Goal: Task Accomplishment & Management: Use online tool/utility

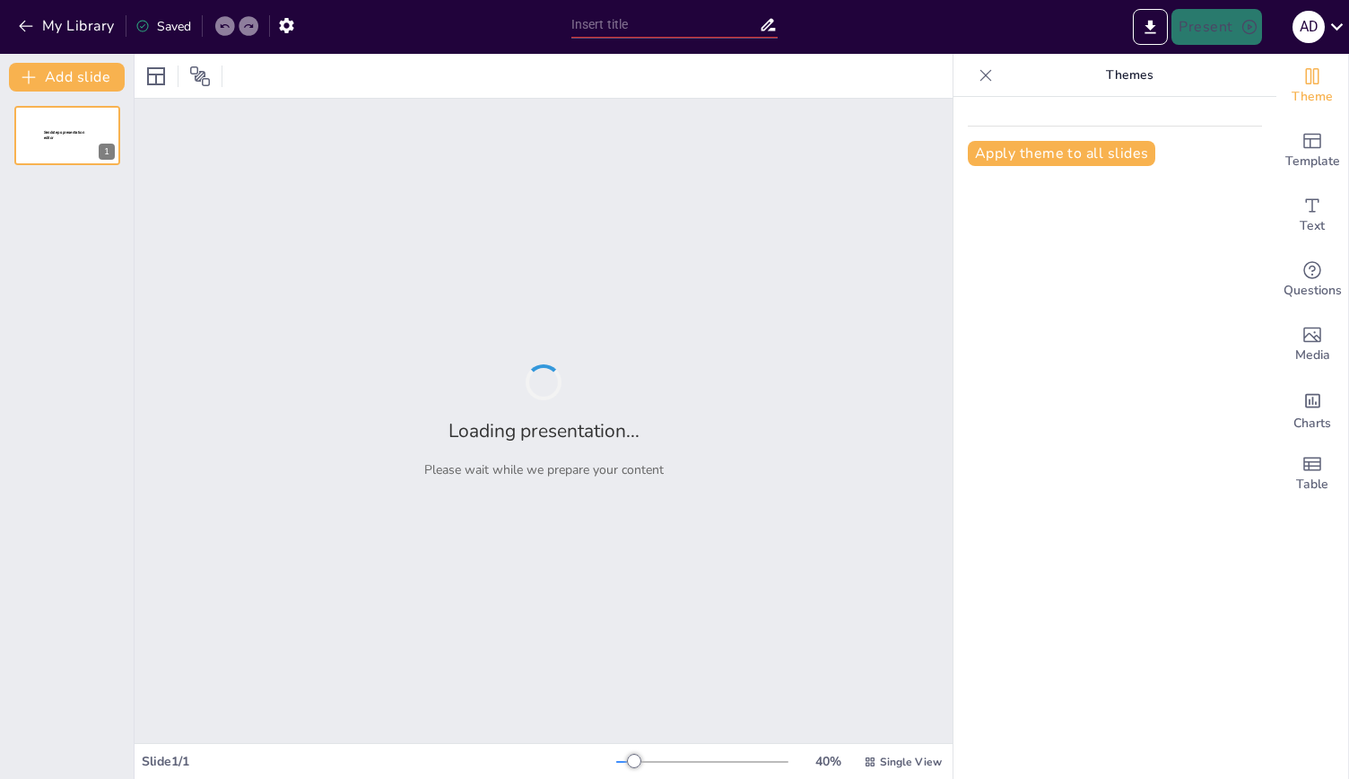
type input "Maximizing Employee Well-Being: The Engage Wellness Plan Overview"
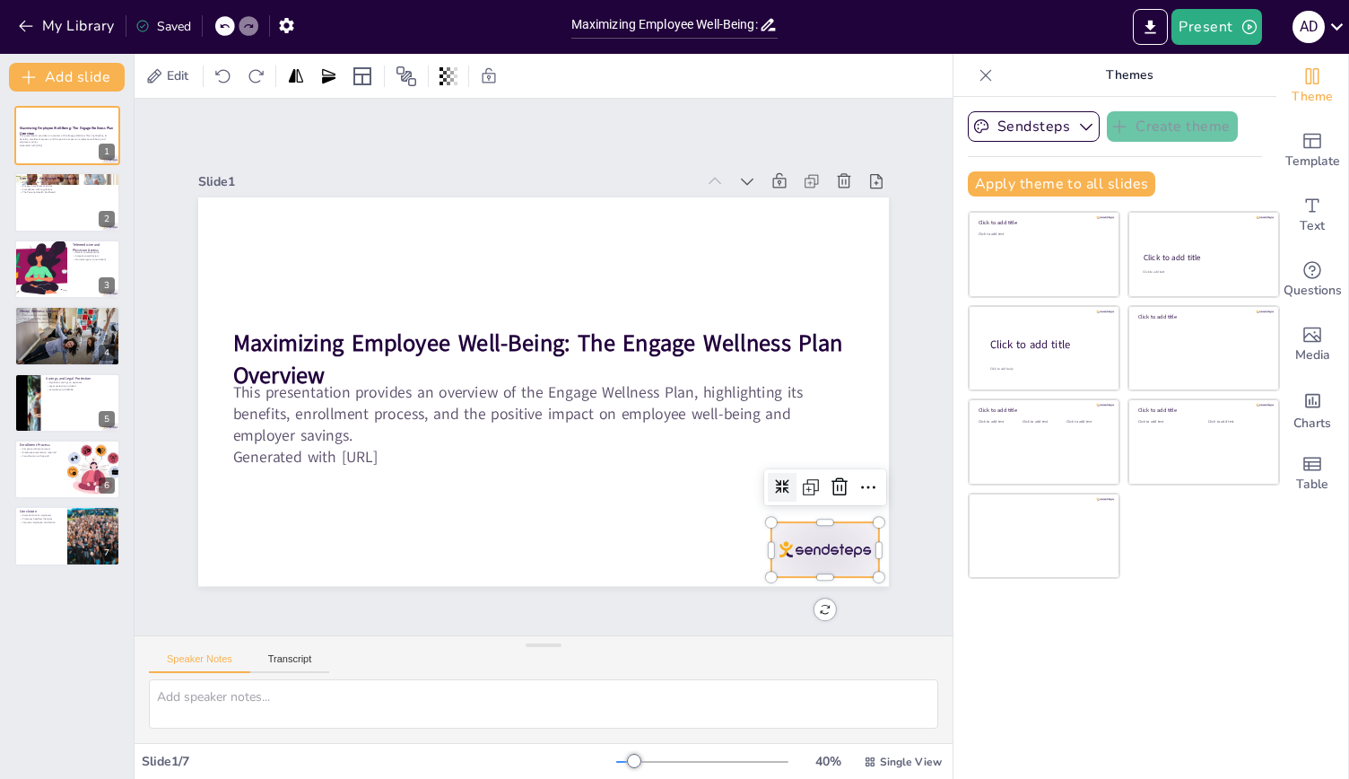
click at [837, 528] on div at bounding box center [825, 550] width 108 height 54
click at [832, 477] on icon at bounding box center [840, 486] width 16 height 18
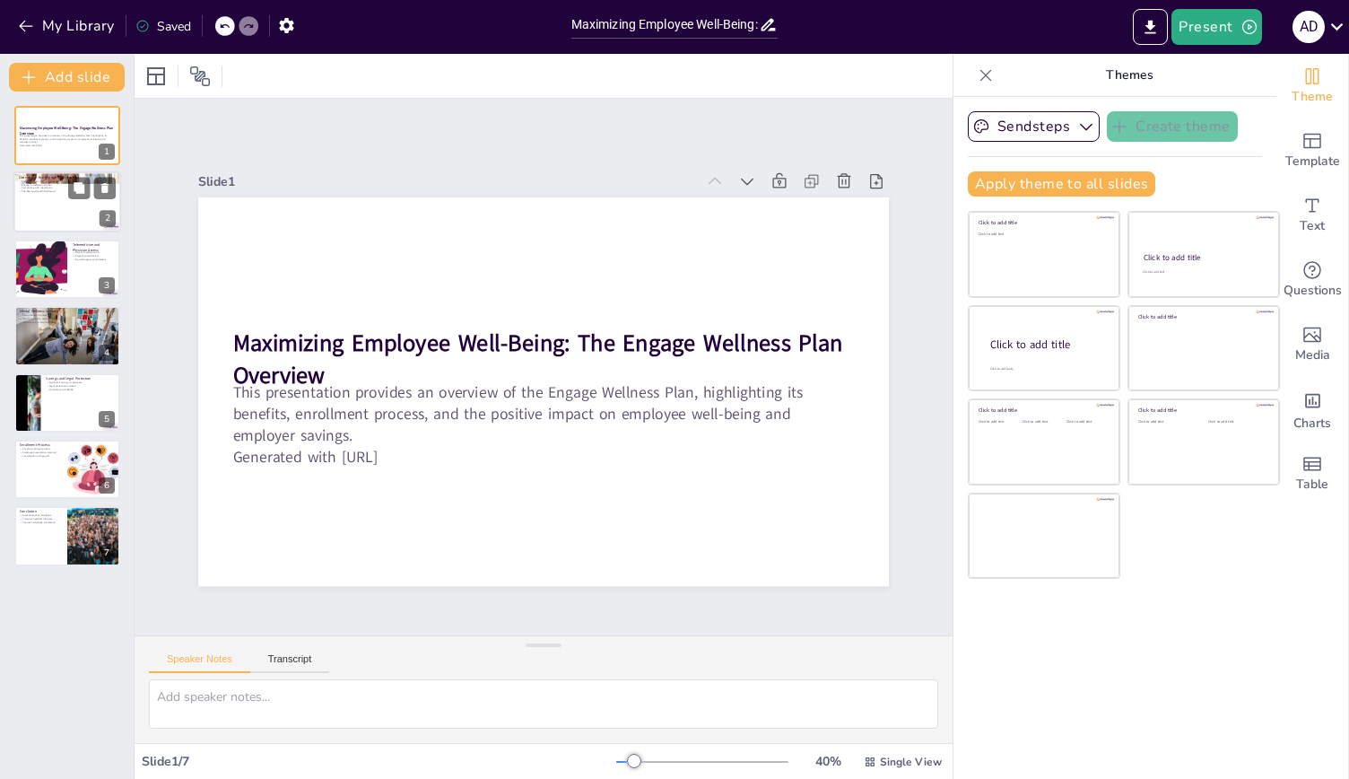
click at [58, 191] on p "The Personal Health Dashboard" at bounding box center [67, 192] width 97 height 4
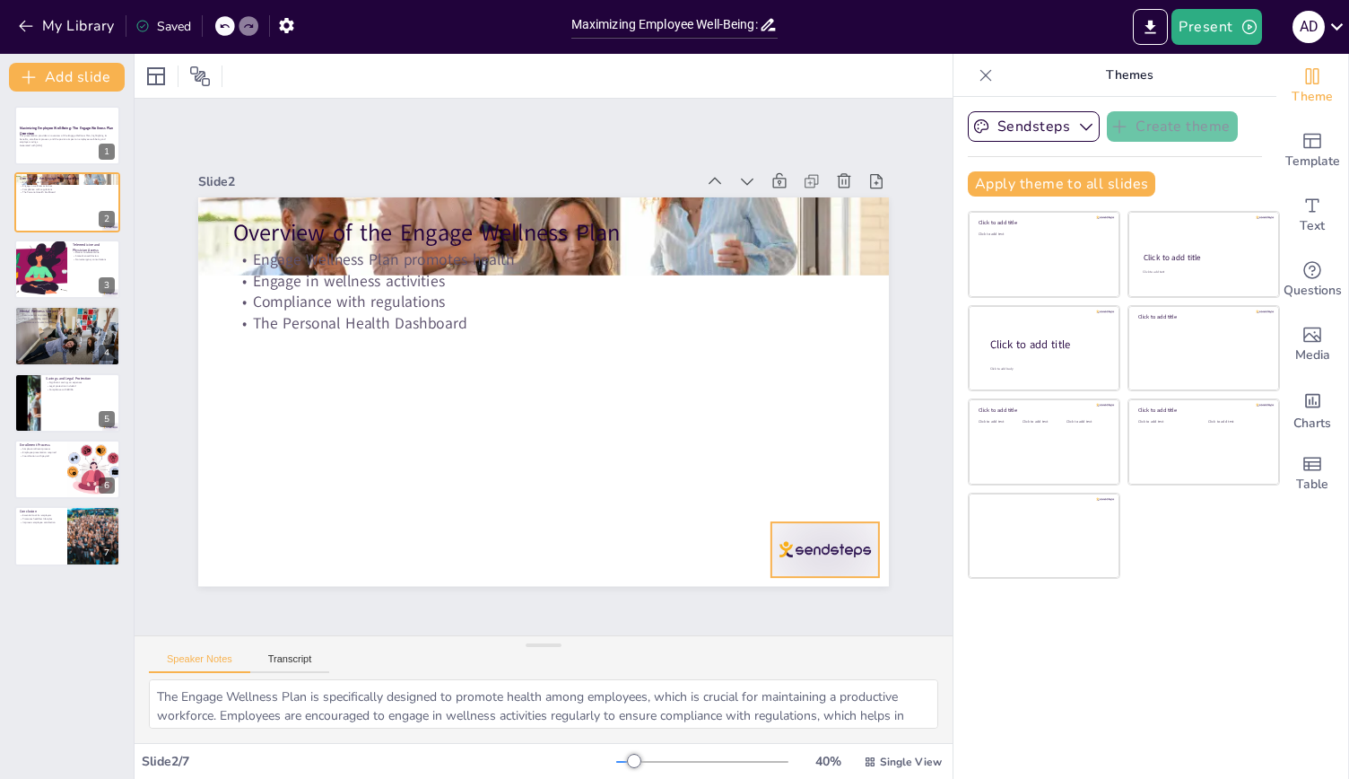
click at [813, 532] on div at bounding box center [825, 550] width 108 height 54
click at [832, 478] on icon at bounding box center [840, 486] width 16 height 18
click at [54, 259] on div at bounding box center [40, 269] width 243 height 61
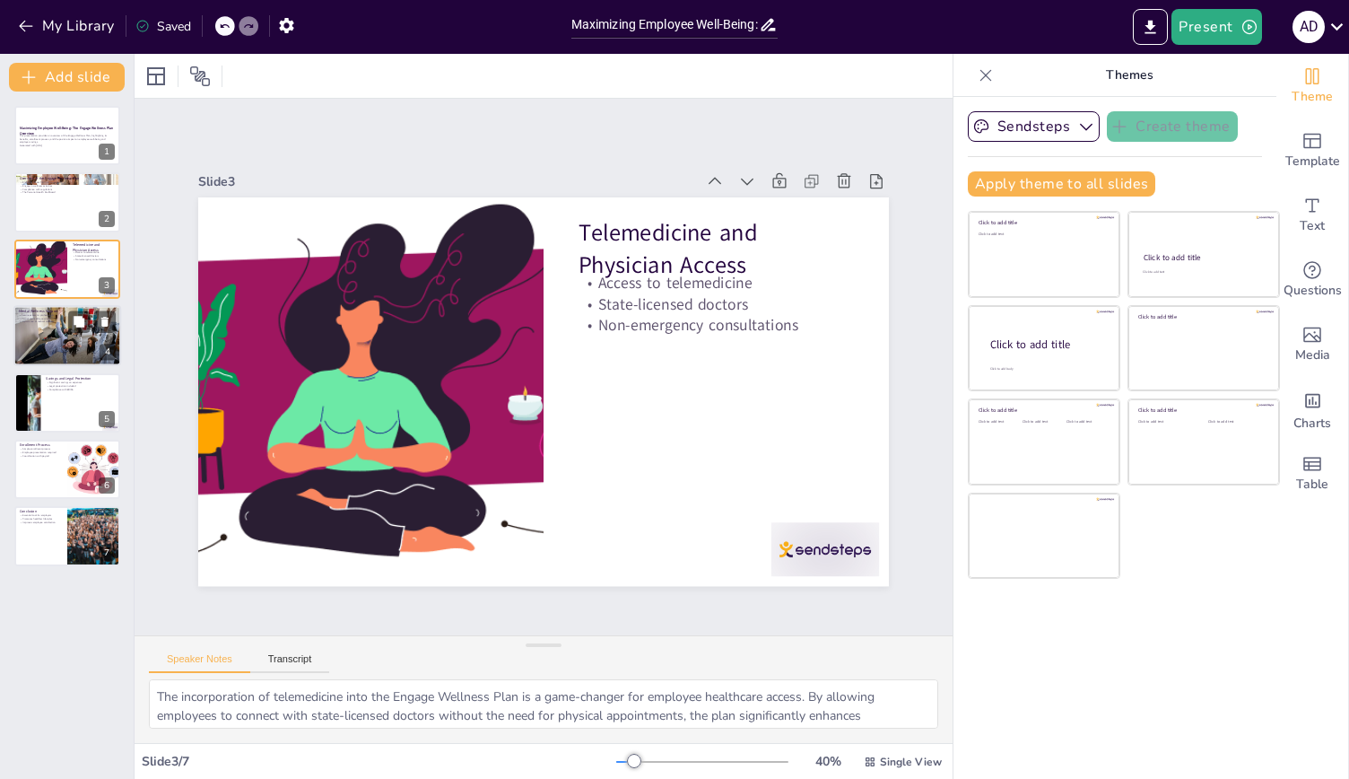
click at [41, 320] on p "Importance of mental wellness" at bounding box center [67, 322] width 97 height 4
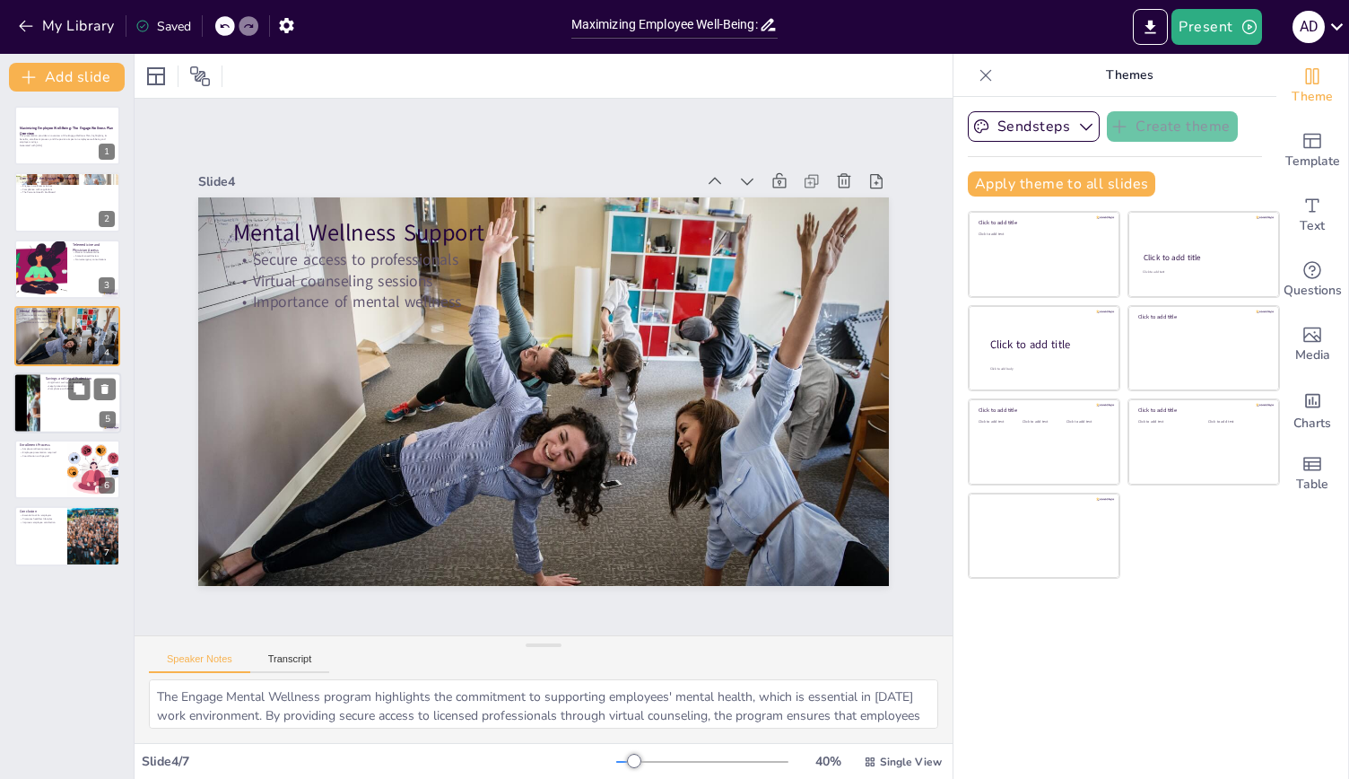
click at [38, 387] on div at bounding box center [27, 402] width 166 height 61
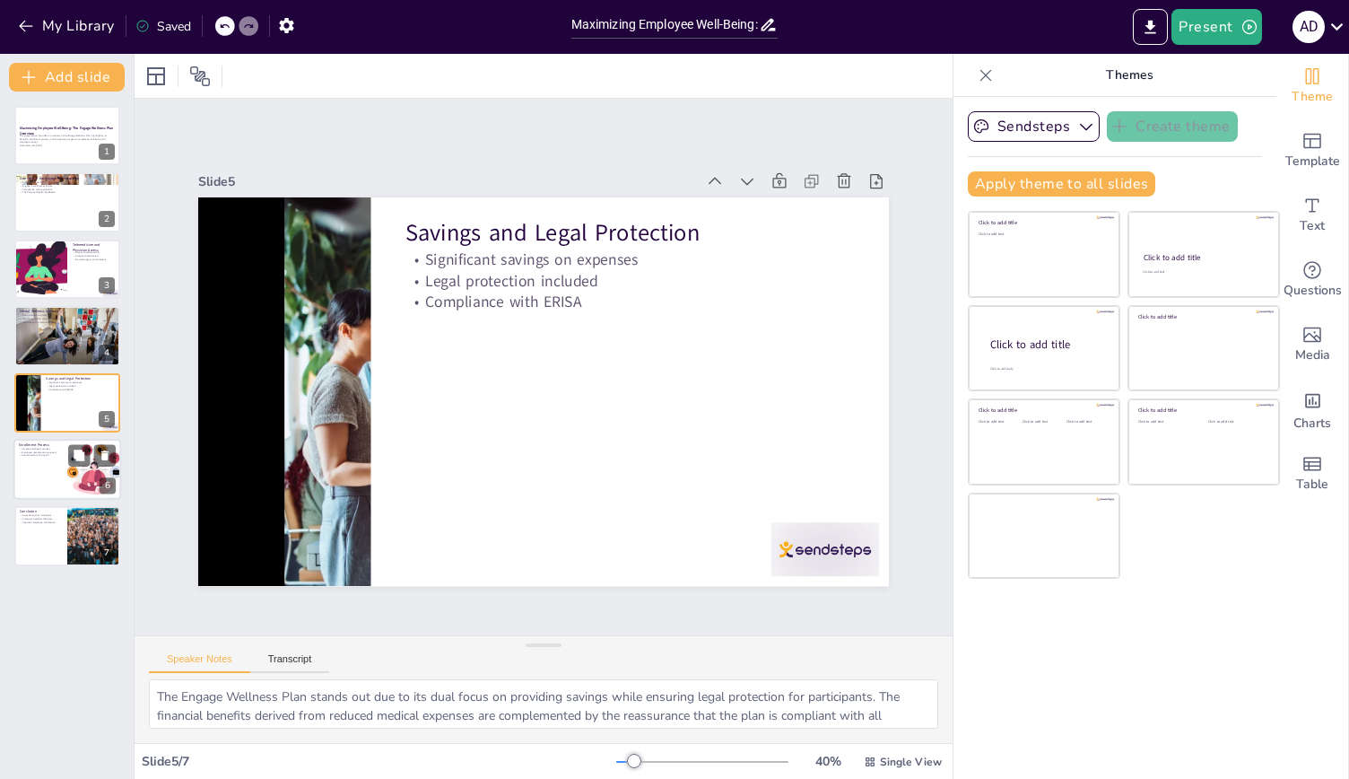
click at [42, 471] on div at bounding box center [67, 469] width 108 height 61
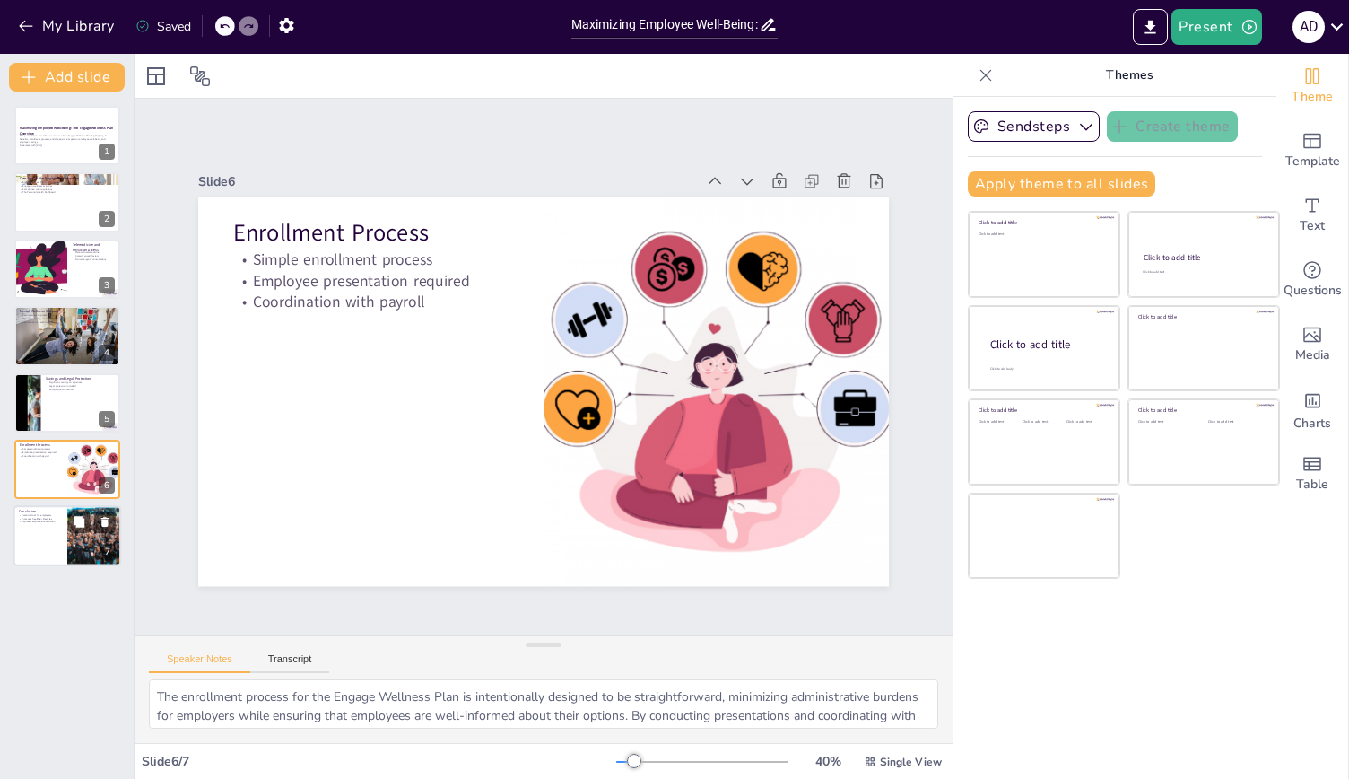
click at [42, 528] on div at bounding box center [67, 536] width 108 height 61
type textarea "The conclusion of this presentation reinforces the value of the Engage Wellness…"
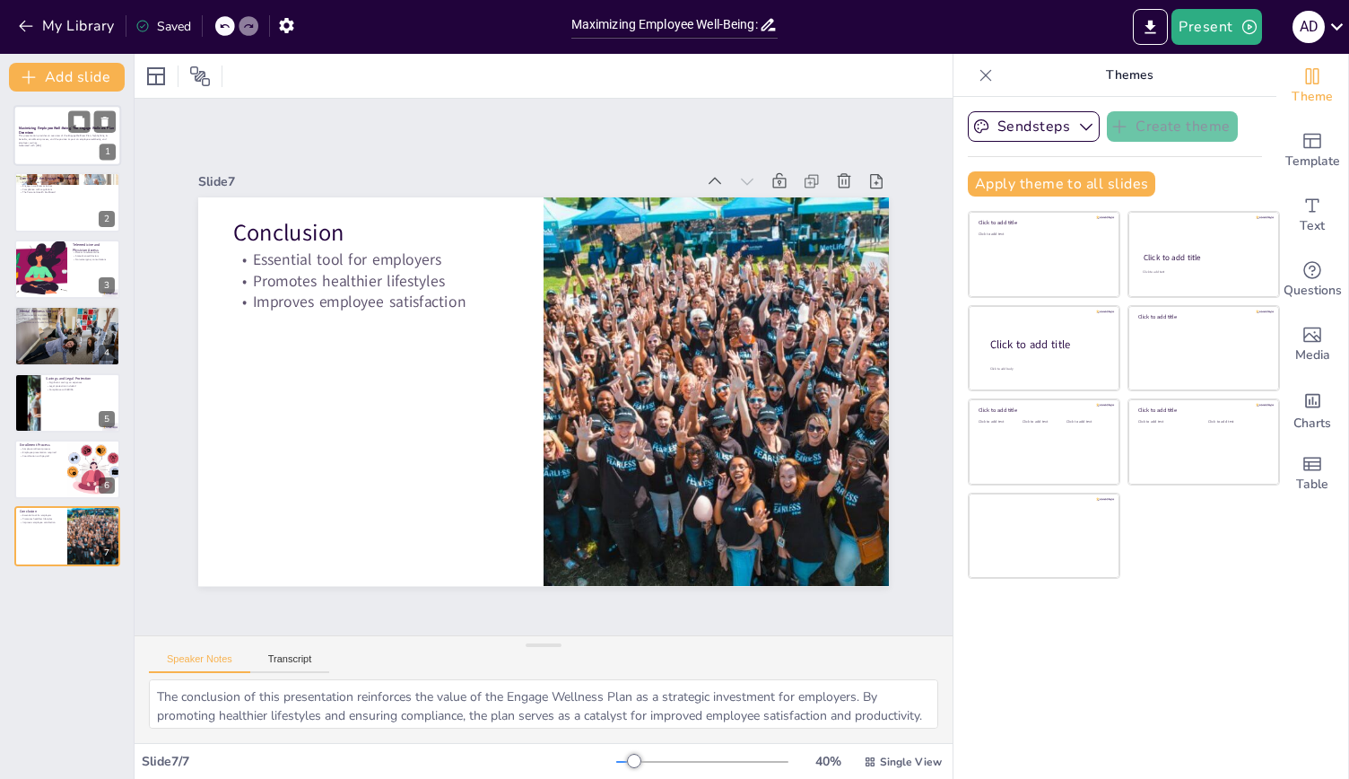
click at [47, 135] on p "This presentation provides an overview of the Engage Wellness Plan, highlightin…" at bounding box center [67, 139] width 97 height 10
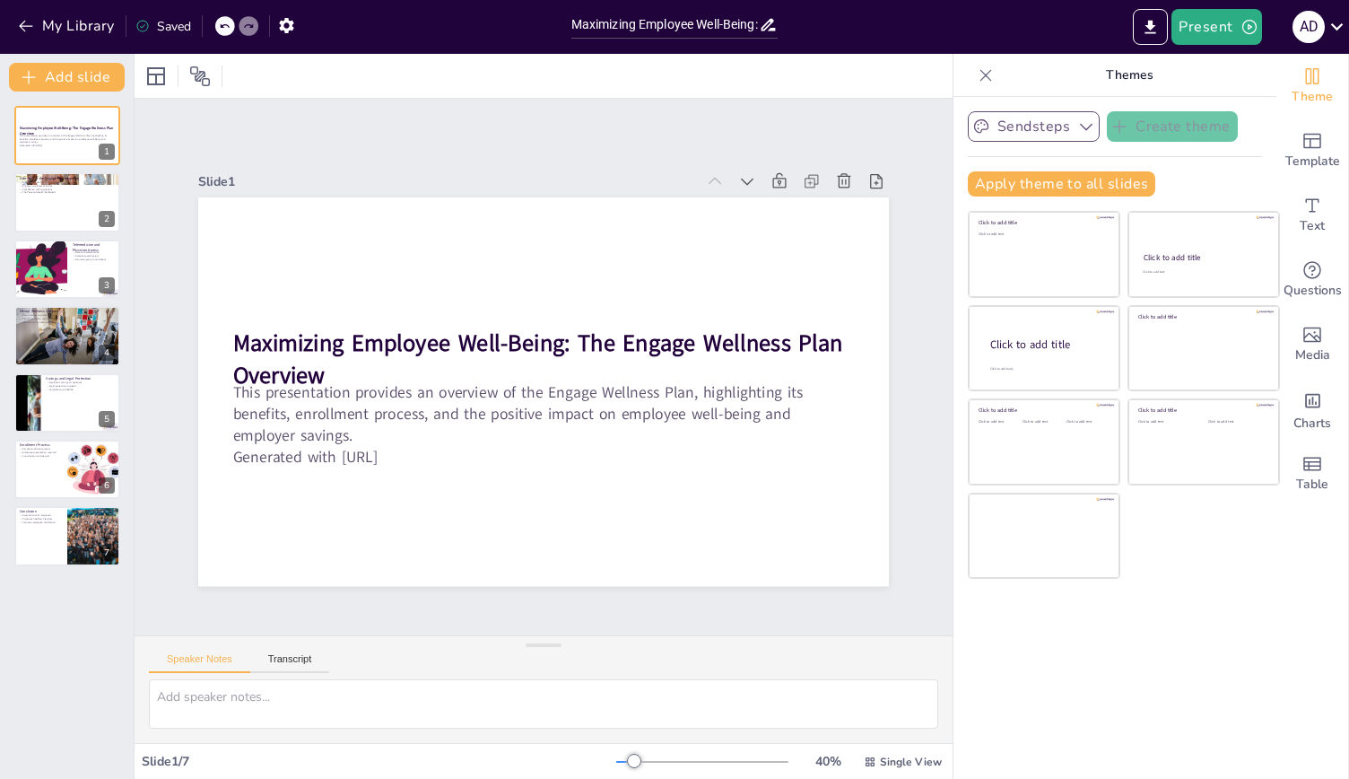
click at [1077, 132] on icon "button" at bounding box center [1086, 127] width 18 height 18
click at [1316, 152] on span "Template" at bounding box center [1312, 162] width 55 height 20
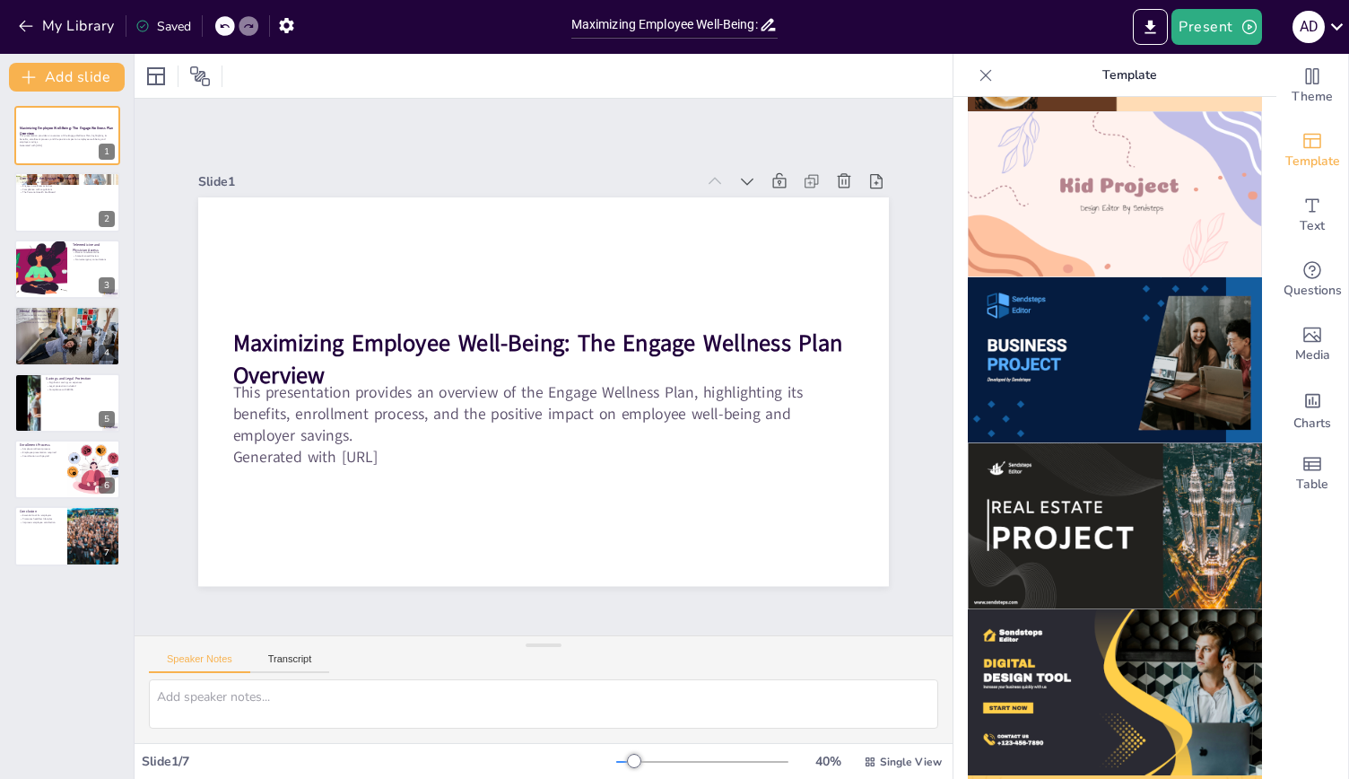
scroll to position [1333, 0]
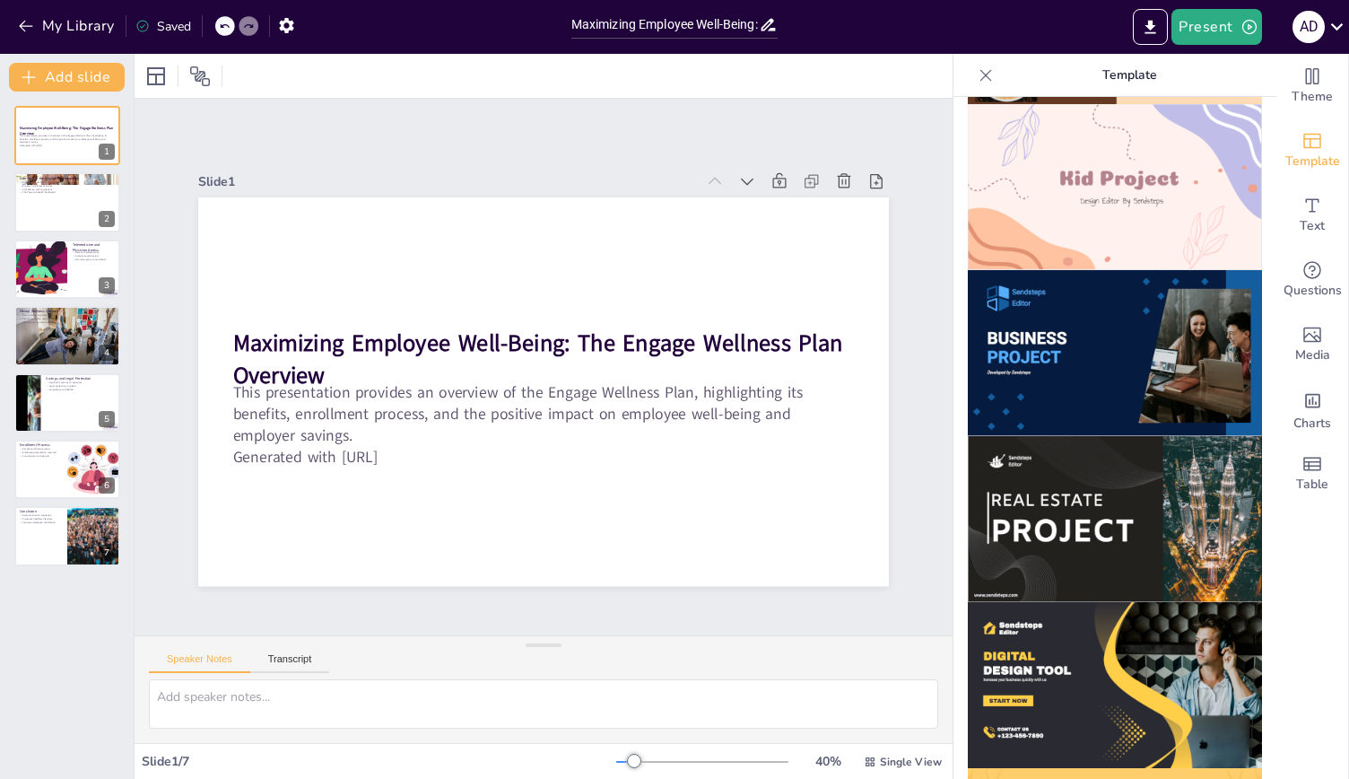
click at [1071, 326] on img at bounding box center [1115, 353] width 294 height 166
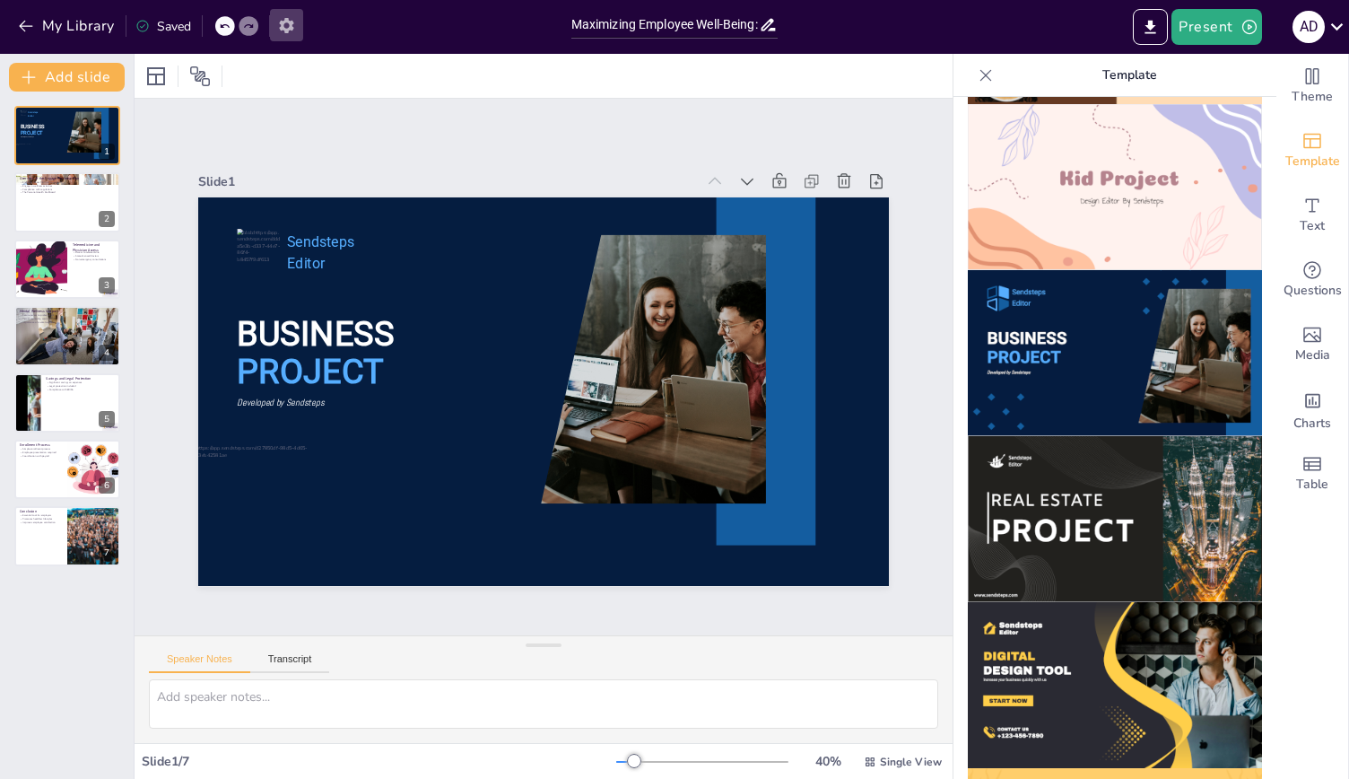
click at [287, 26] on icon "button" at bounding box center [286, 25] width 19 height 19
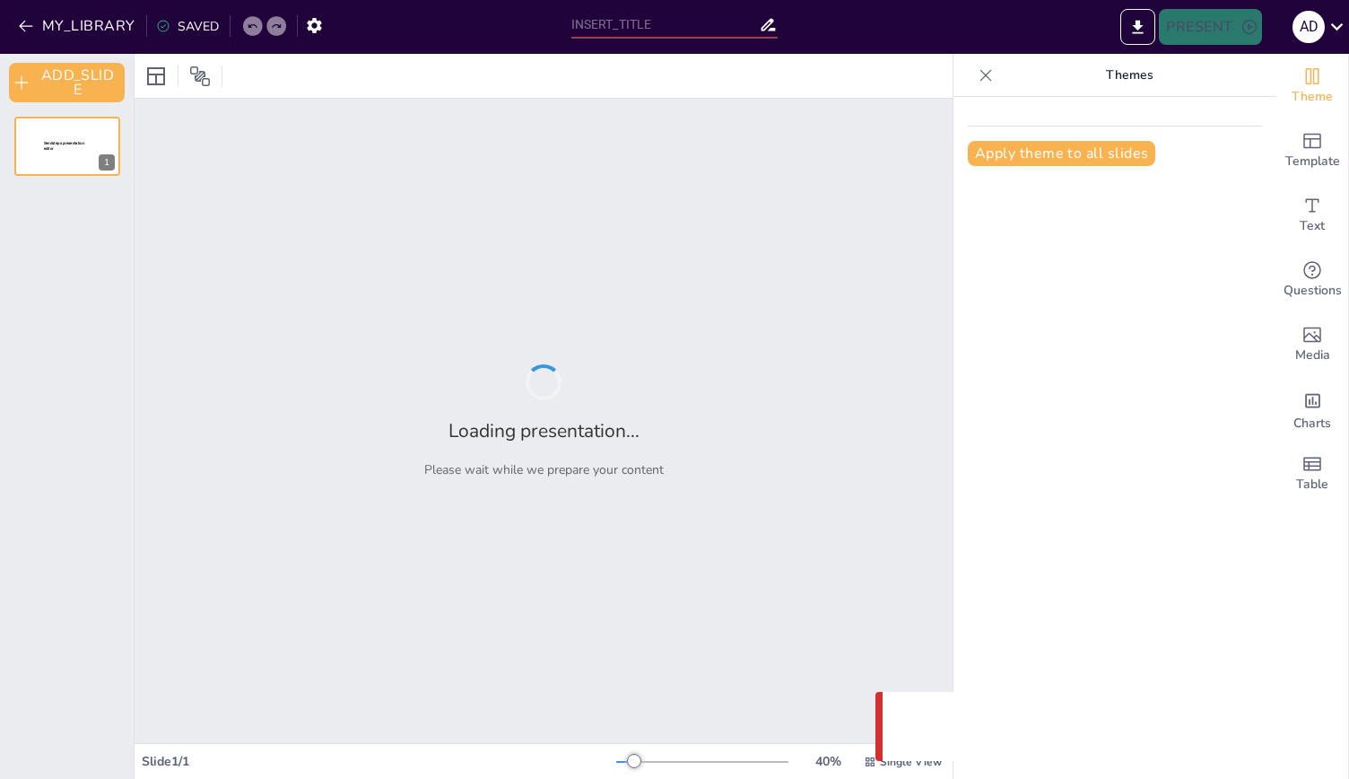
type input "Maximizing Employee Well-Being: The Engage Wellness Plan Overview"
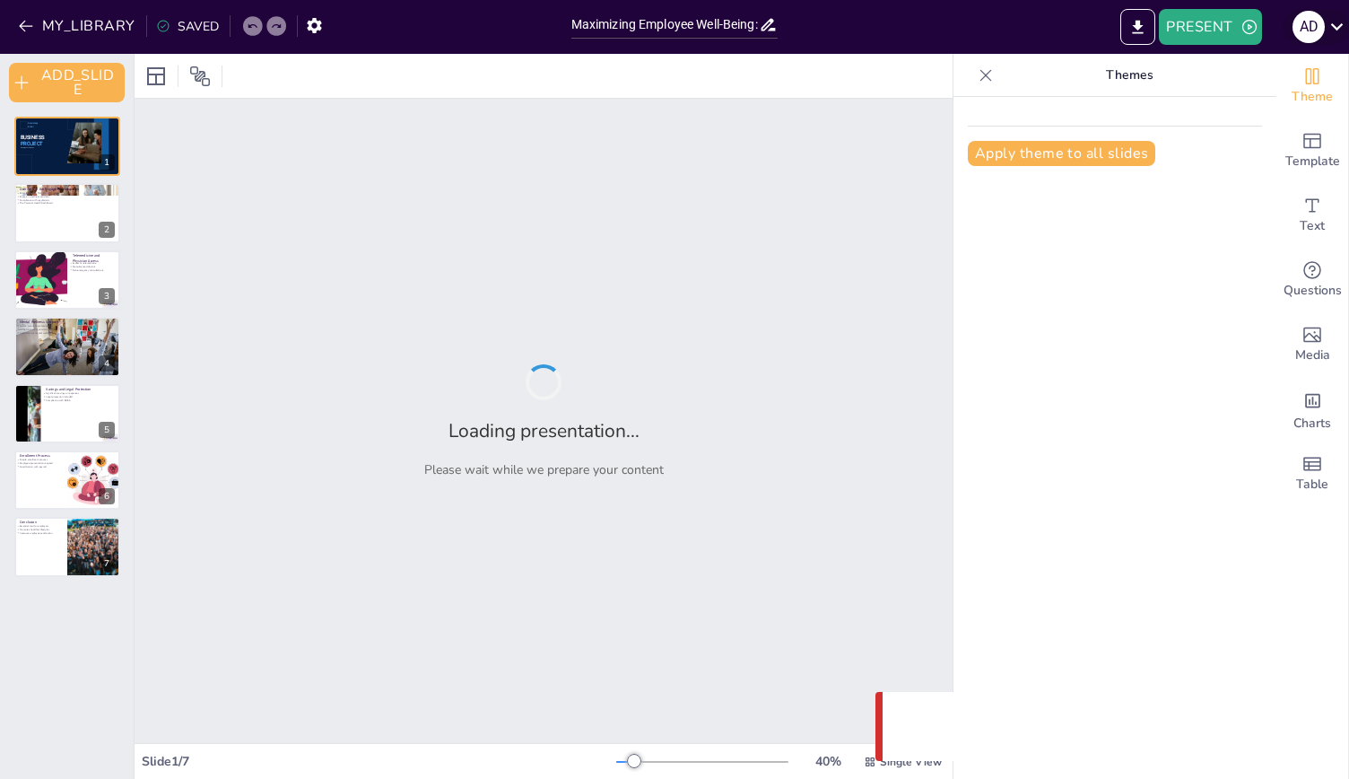
click at [1344, 22] on icon at bounding box center [1337, 26] width 24 height 24
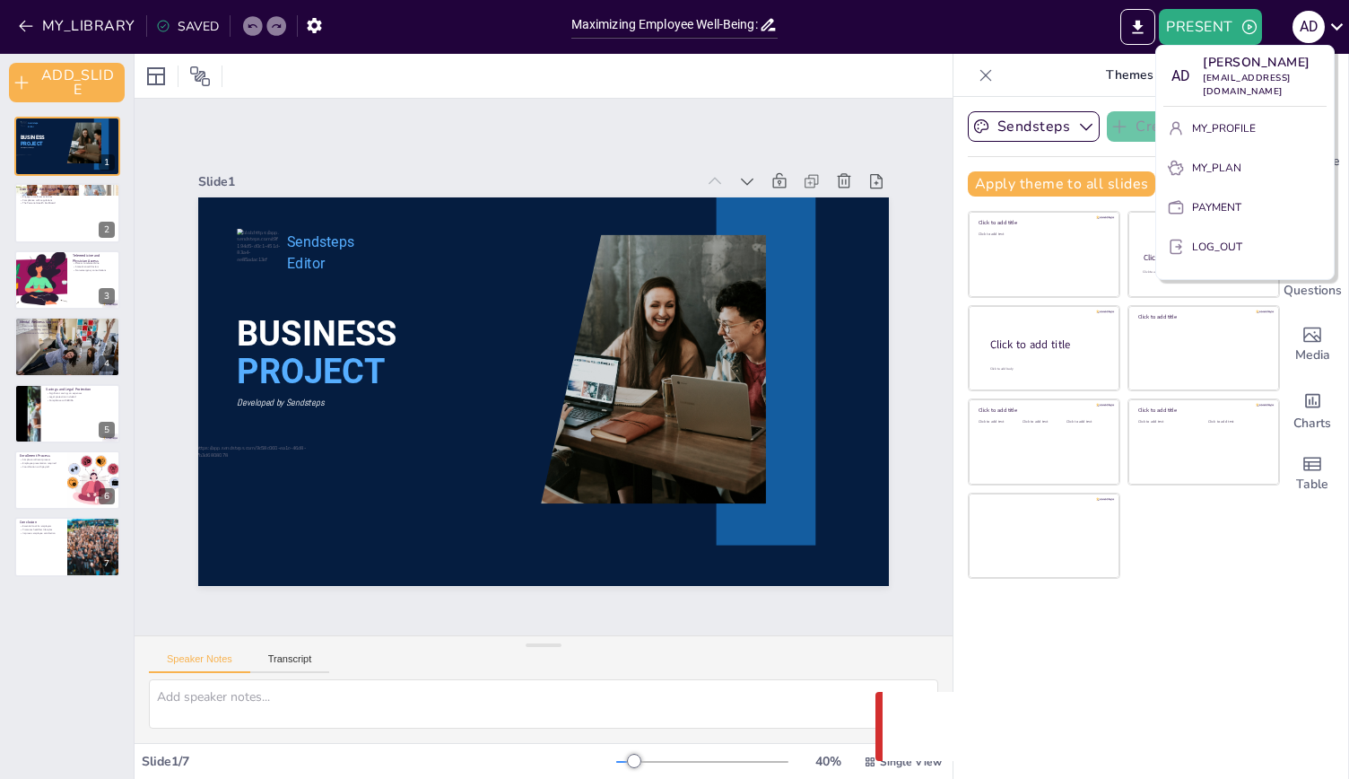
click at [1232, 160] on p "MY_PLAN" at bounding box center [1216, 168] width 49 height 16
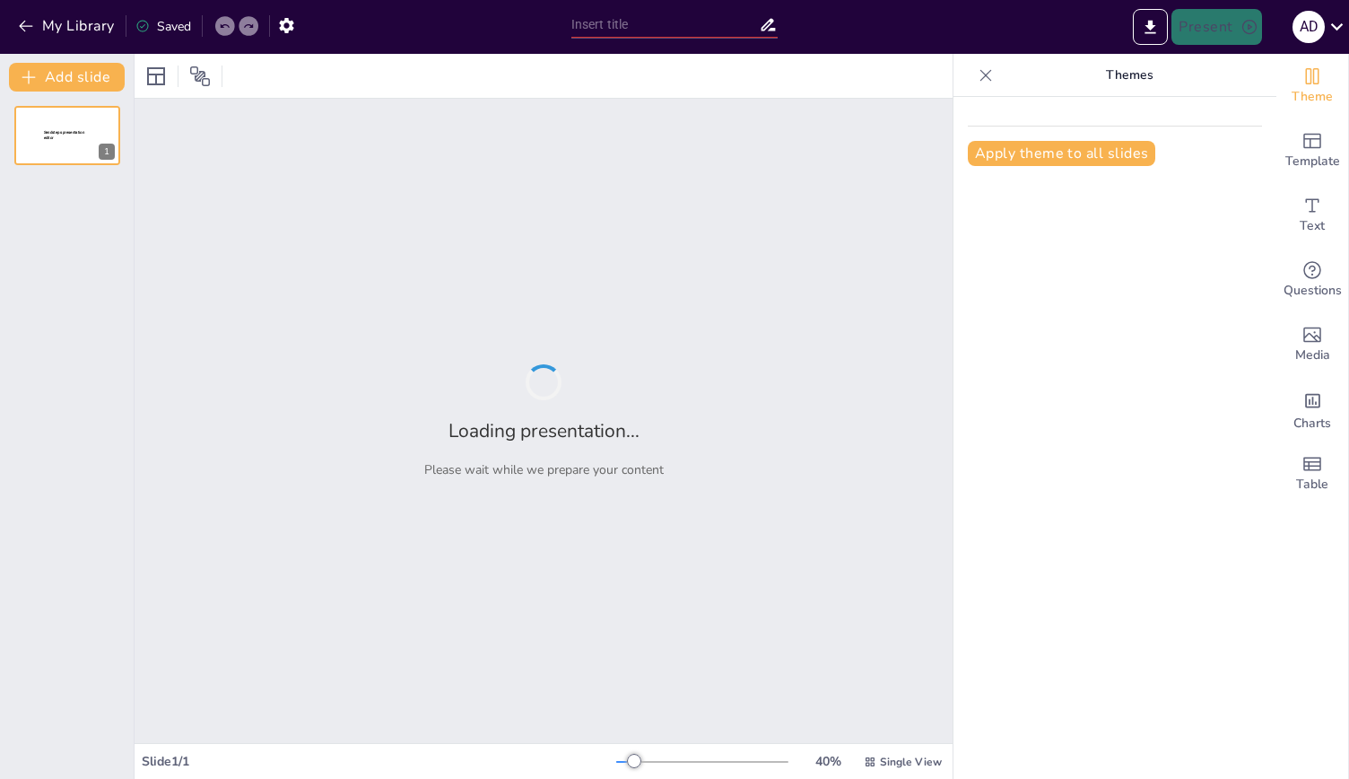
type input "Maximizing Employee Well-Being: The Engage Wellness Plan Overview"
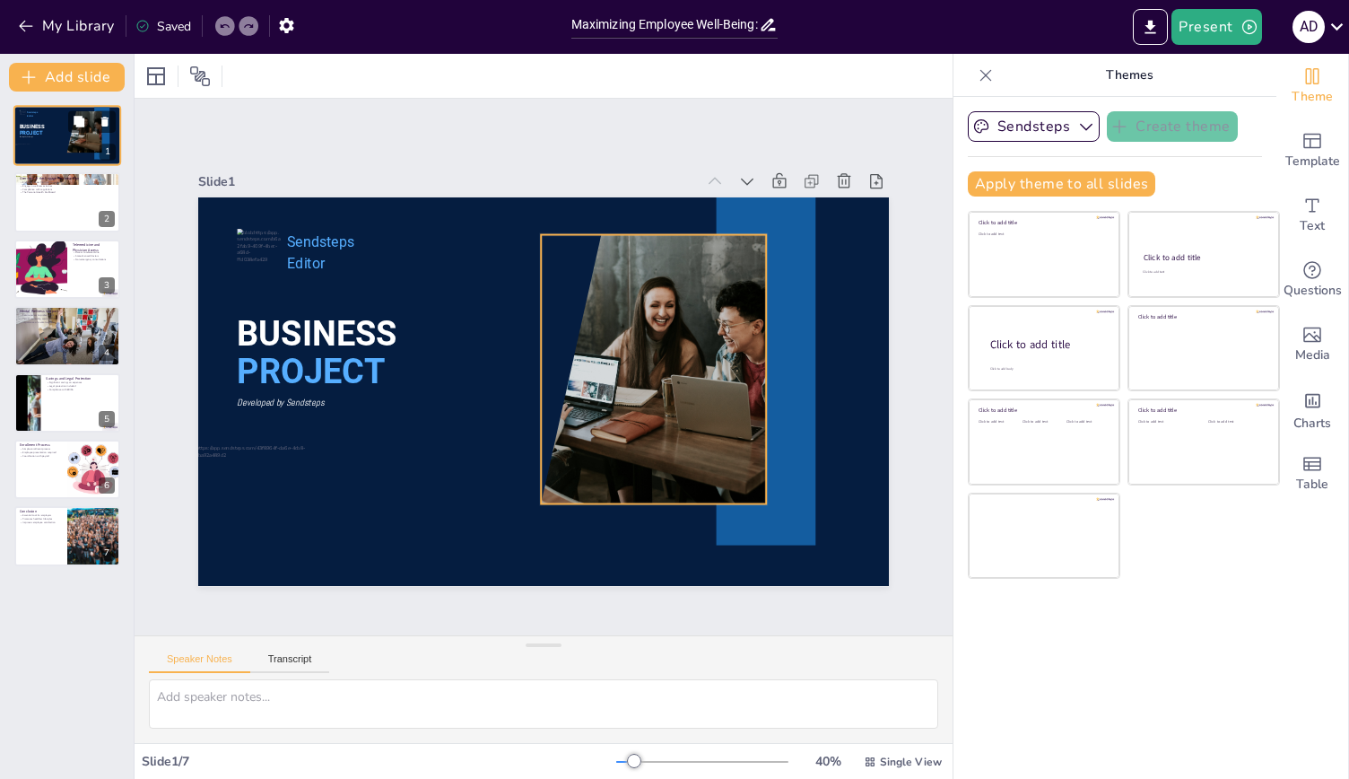
click at [70, 152] on div at bounding box center [81, 132] width 63 height 42
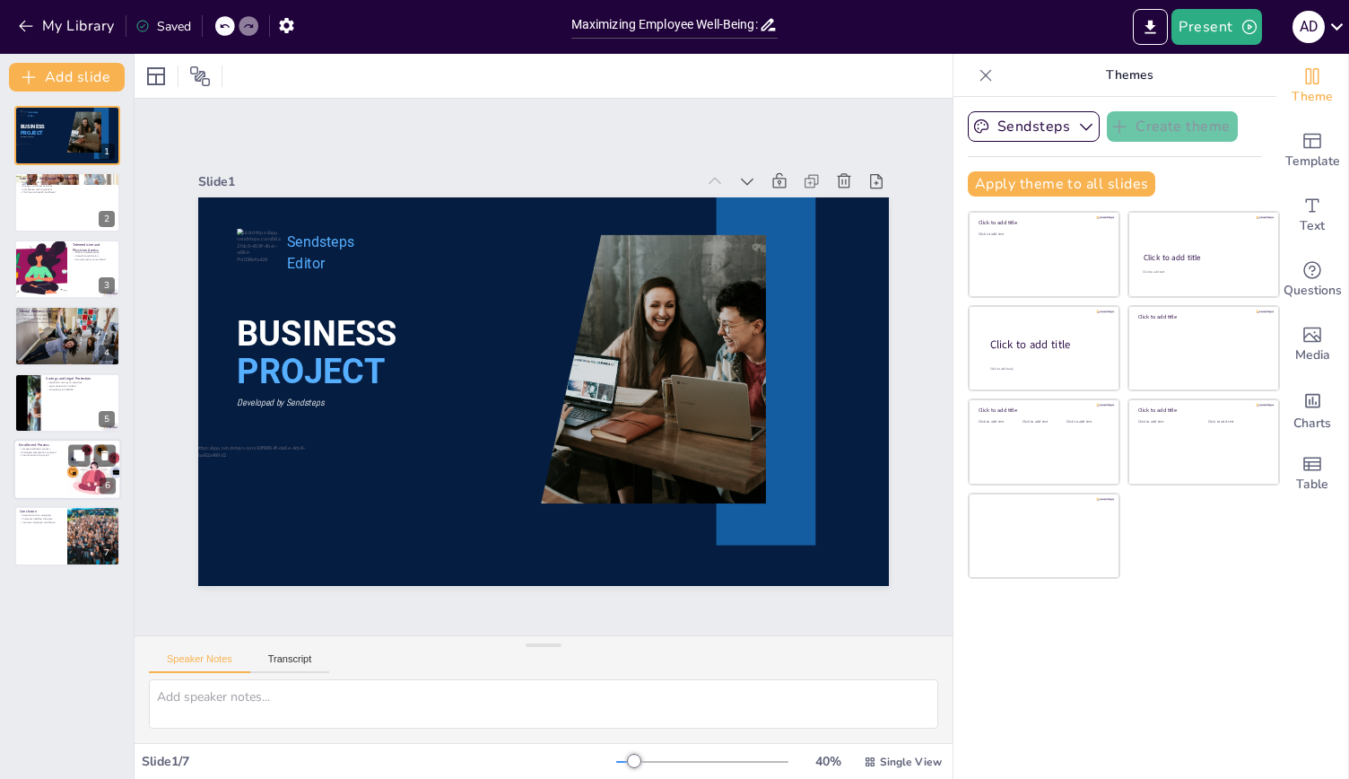
click at [38, 459] on div at bounding box center [67, 469] width 108 height 61
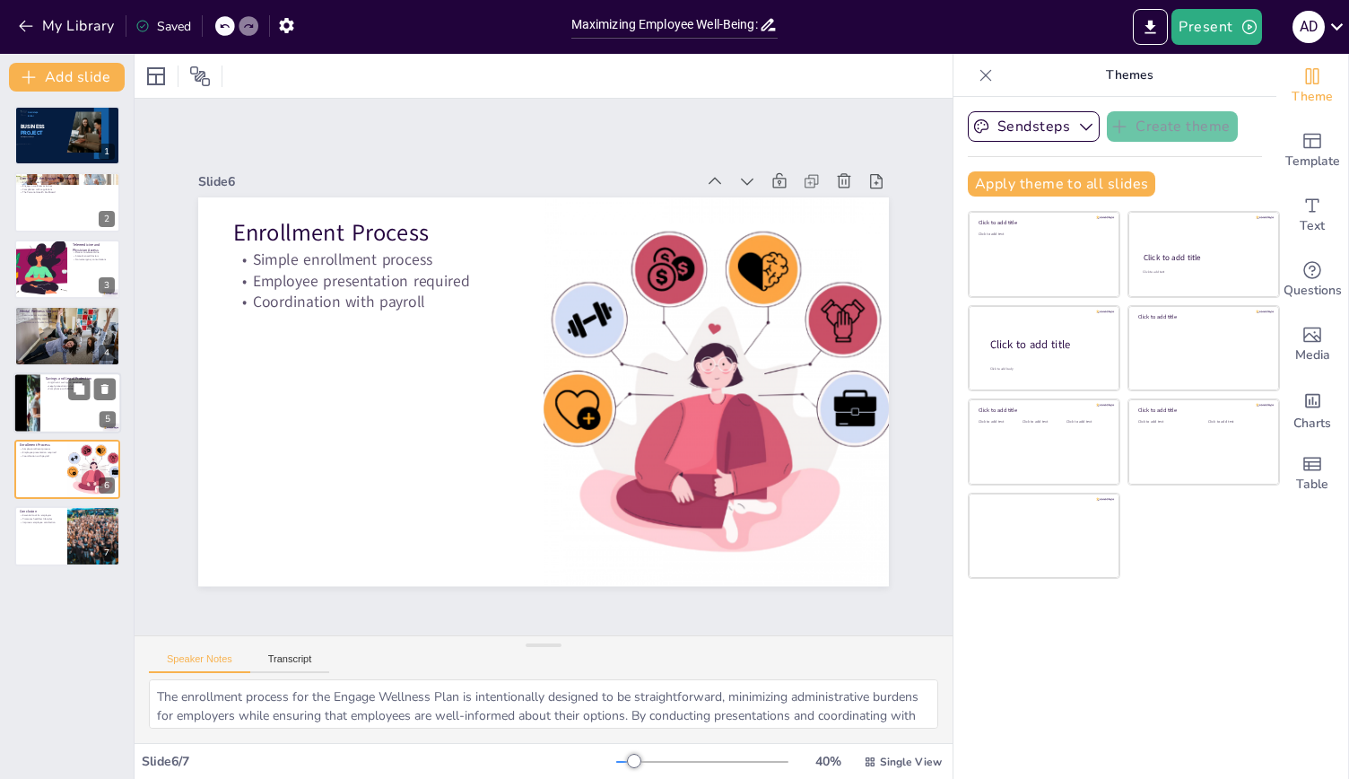
click at [28, 389] on div at bounding box center [27, 402] width 166 height 61
type textarea "The Engage Wellness Plan stands out due to its dual focus on providing savings …"
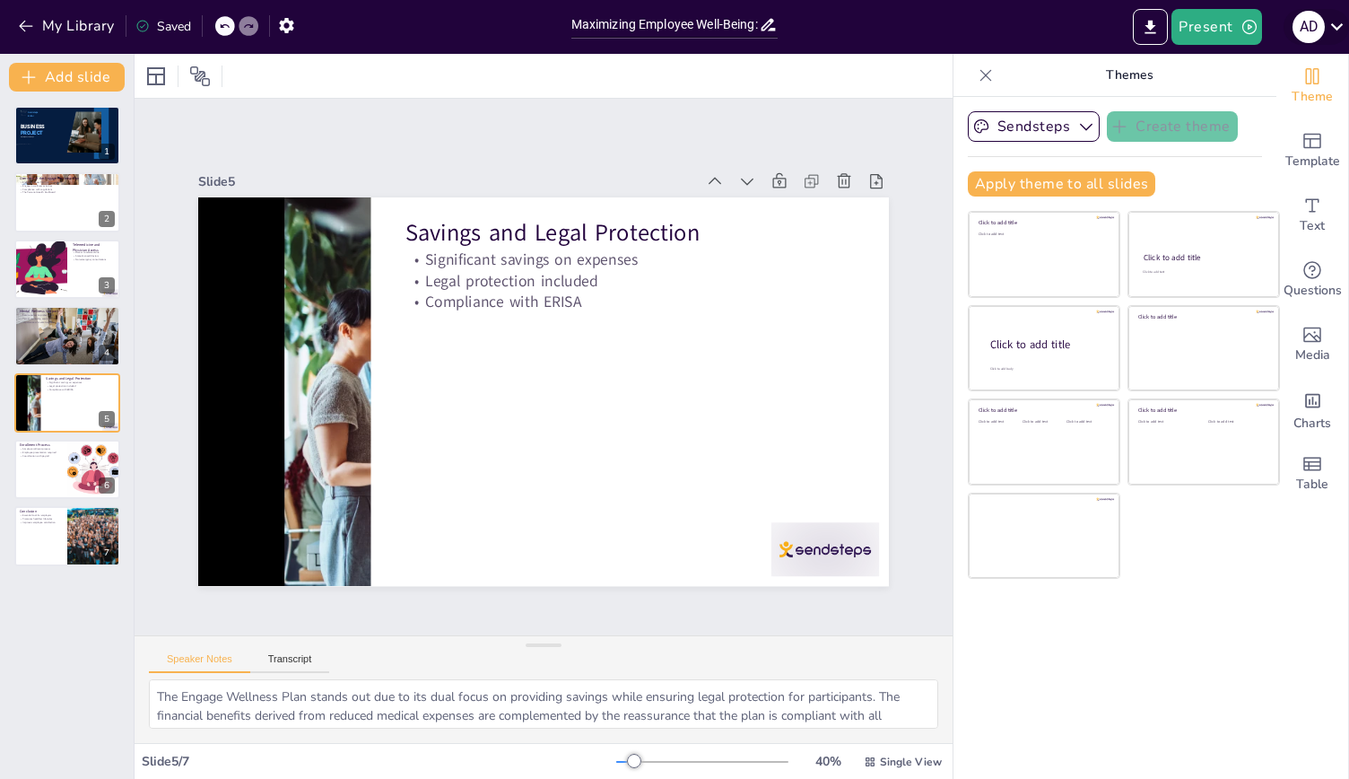
click at [1338, 24] on icon at bounding box center [1337, 26] width 24 height 24
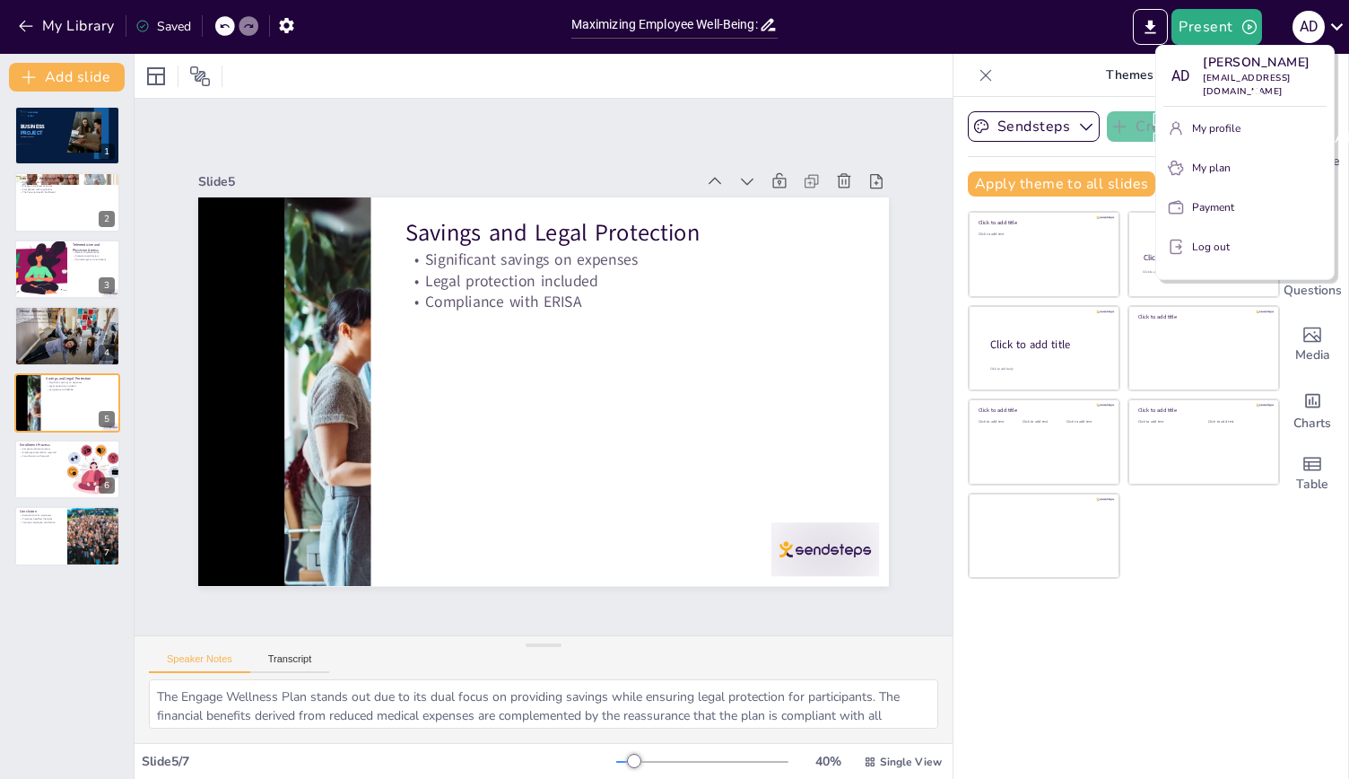
click at [1205, 114] on div "Aaron Driscoll aarondriscoll@gmail.com" at bounding box center [1286, 128] width 299 height 68
click at [1179, 112] on div "Aaron Driscoll aarondriscoll@gmail.com" at bounding box center [1286, 128] width 299 height 68
click at [1228, 116] on div "Aaron Driscoll aarondriscoll@gmail.com" at bounding box center [1286, 128] width 299 height 68
click at [1197, 120] on p "My profile" at bounding box center [1216, 128] width 48 height 16
